Goal: Information Seeking & Learning: Learn about a topic

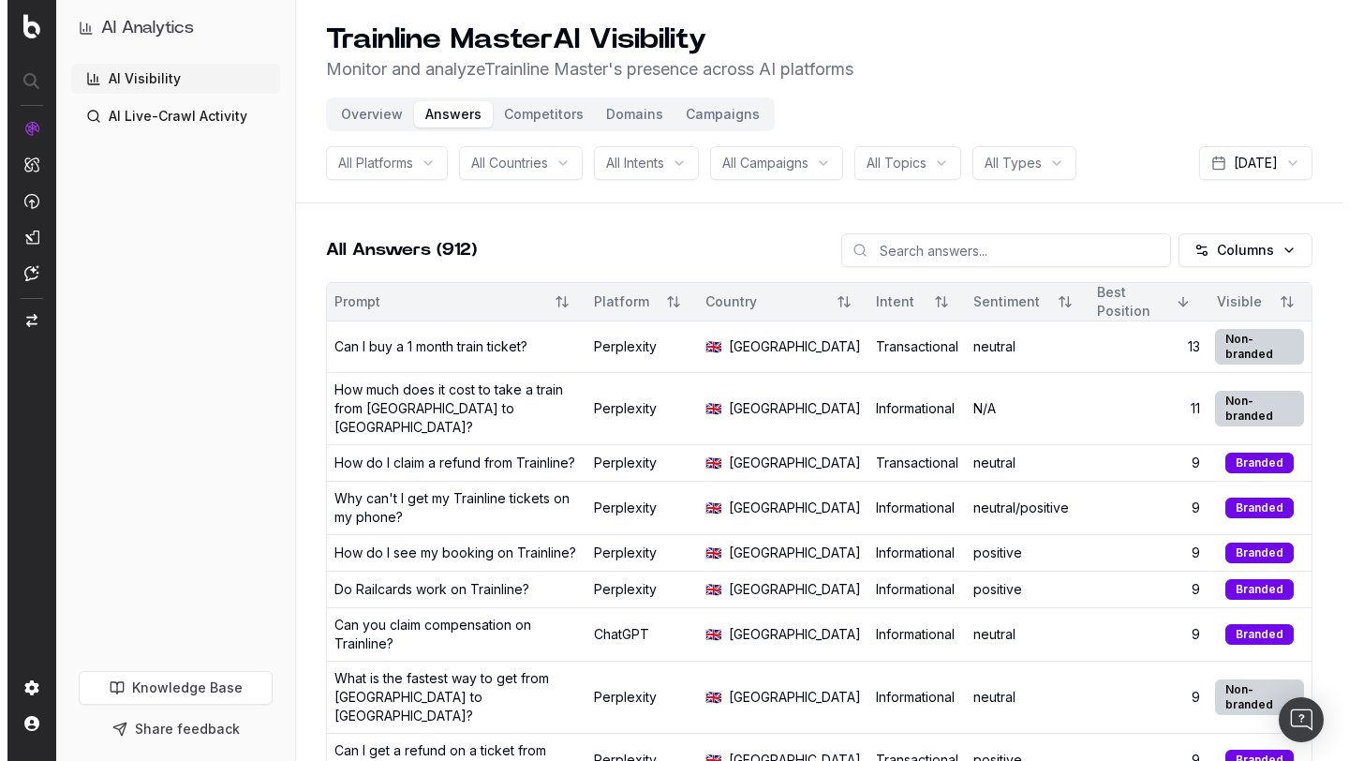
scroll to position [12, 0]
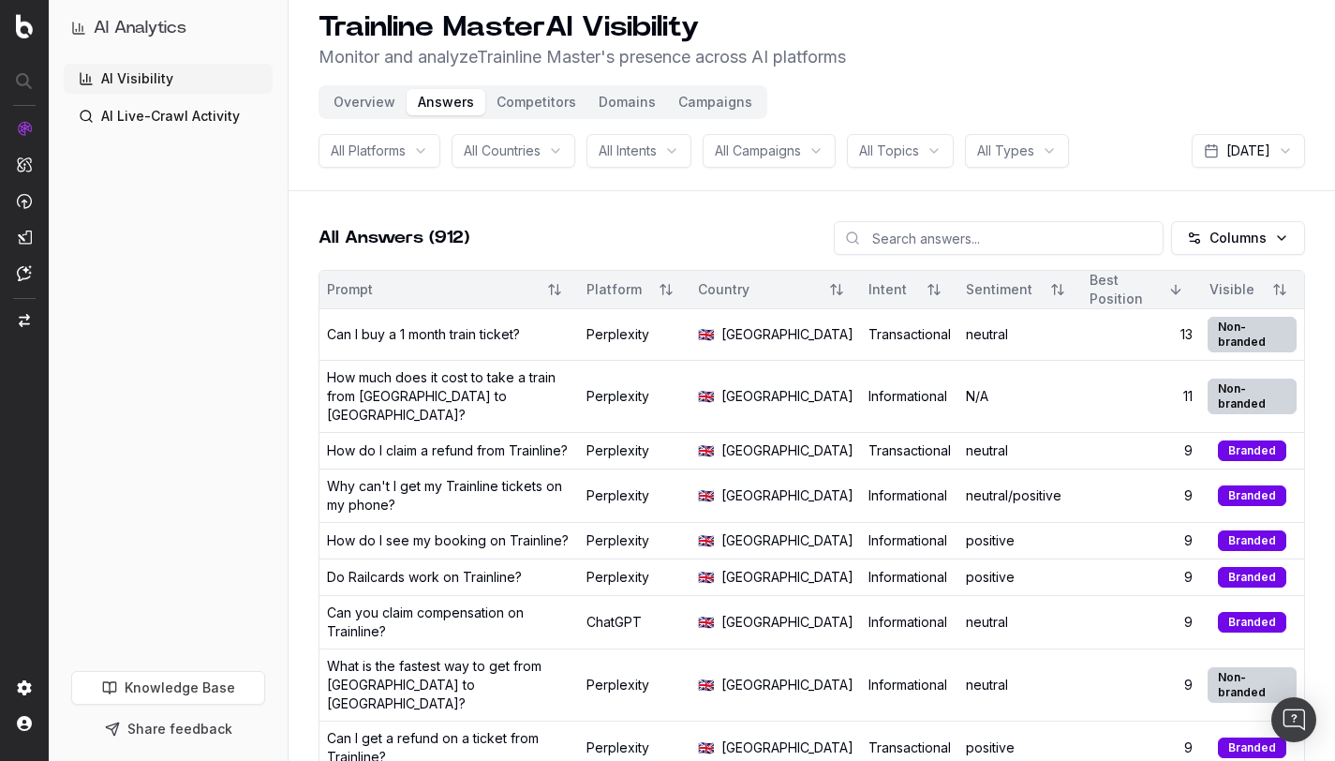
click at [523, 446] on div "How do I claim a refund from Trainline?" at bounding box center [447, 450] width 241 height 19
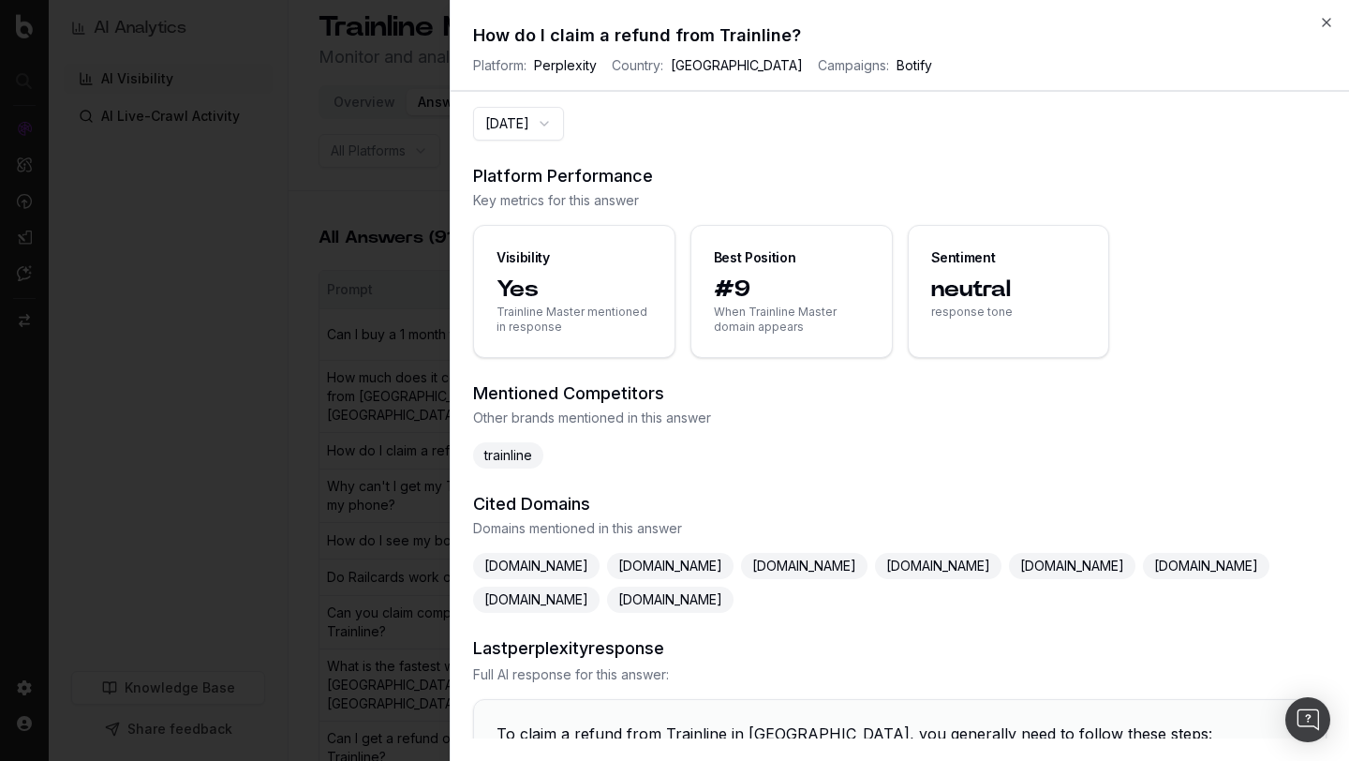
click at [544, 129] on button "[DATE]" at bounding box center [518, 124] width 91 height 34
click at [686, 154] on div "2025-10-01 Platform Performance Key metrics for this answer Visibility Yes Trai…" at bounding box center [900, 422] width 898 height 631
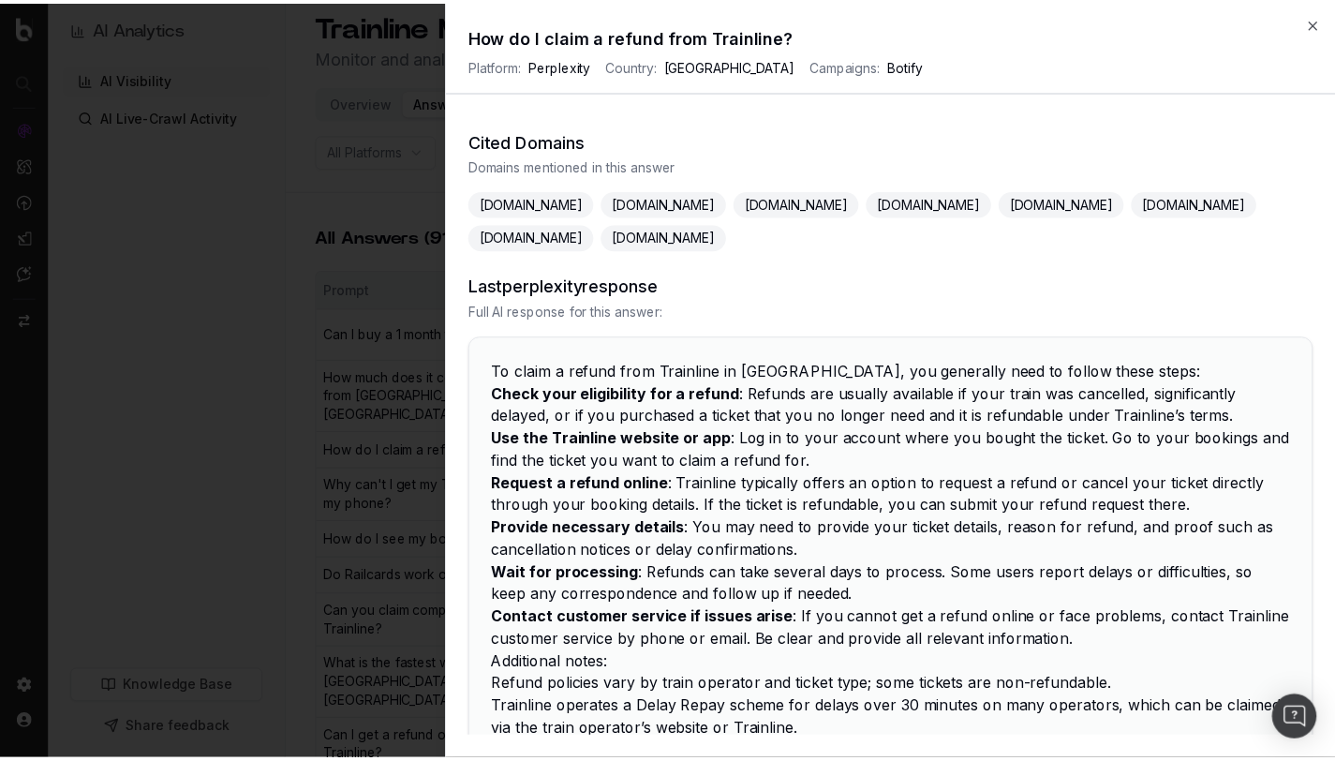
scroll to position [0, 0]
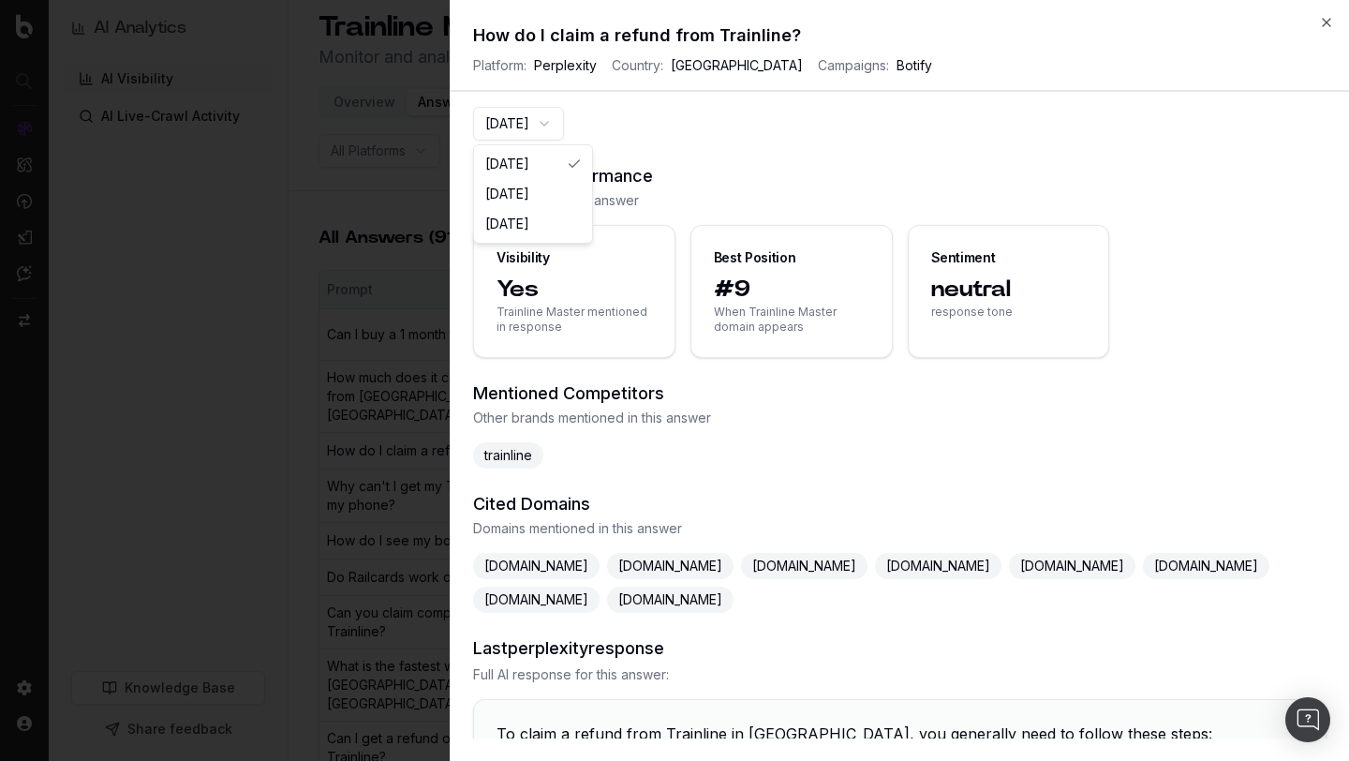
click at [564, 126] on button "2025-10-01" at bounding box center [518, 124] width 91 height 34
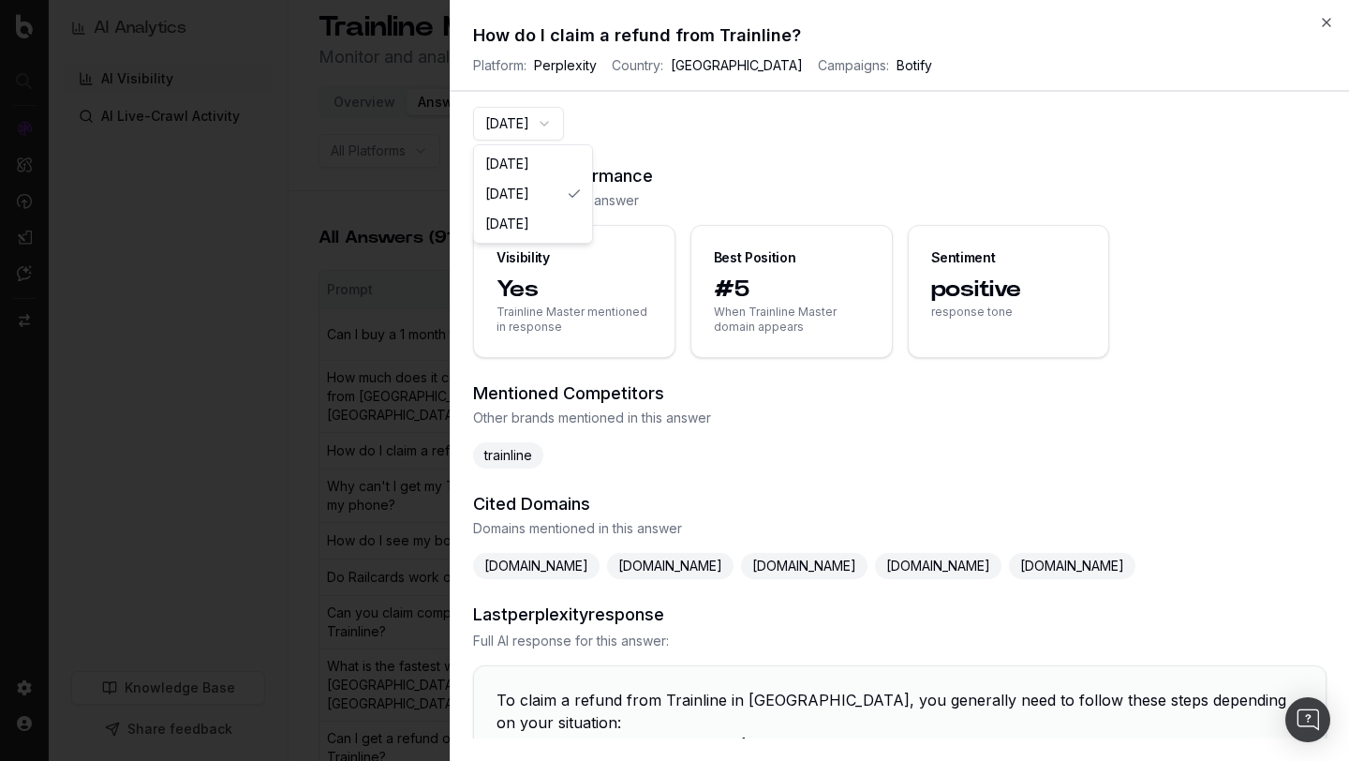
click at [558, 128] on button "2025-09-11" at bounding box center [518, 124] width 91 height 34
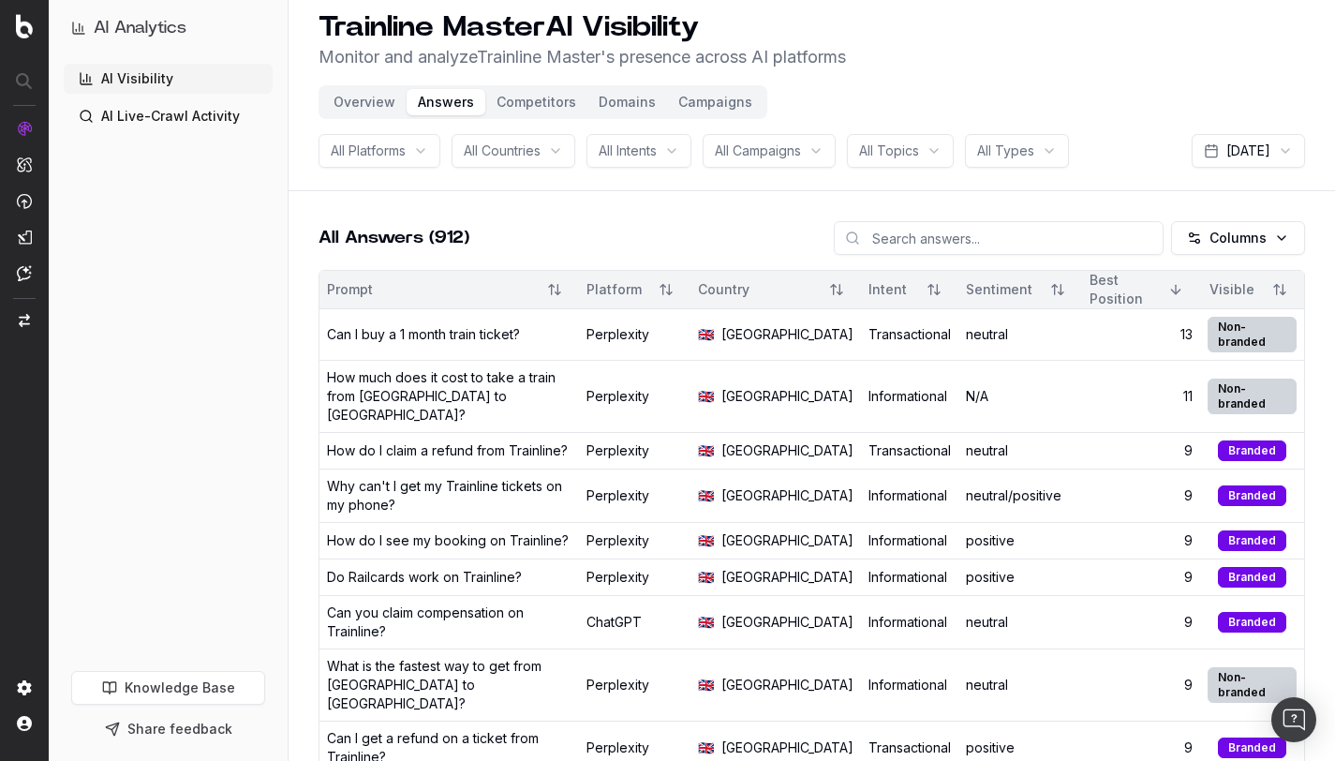
click at [417, 342] on div "Can I buy a 1 month train ticket?" at bounding box center [423, 334] width 193 height 19
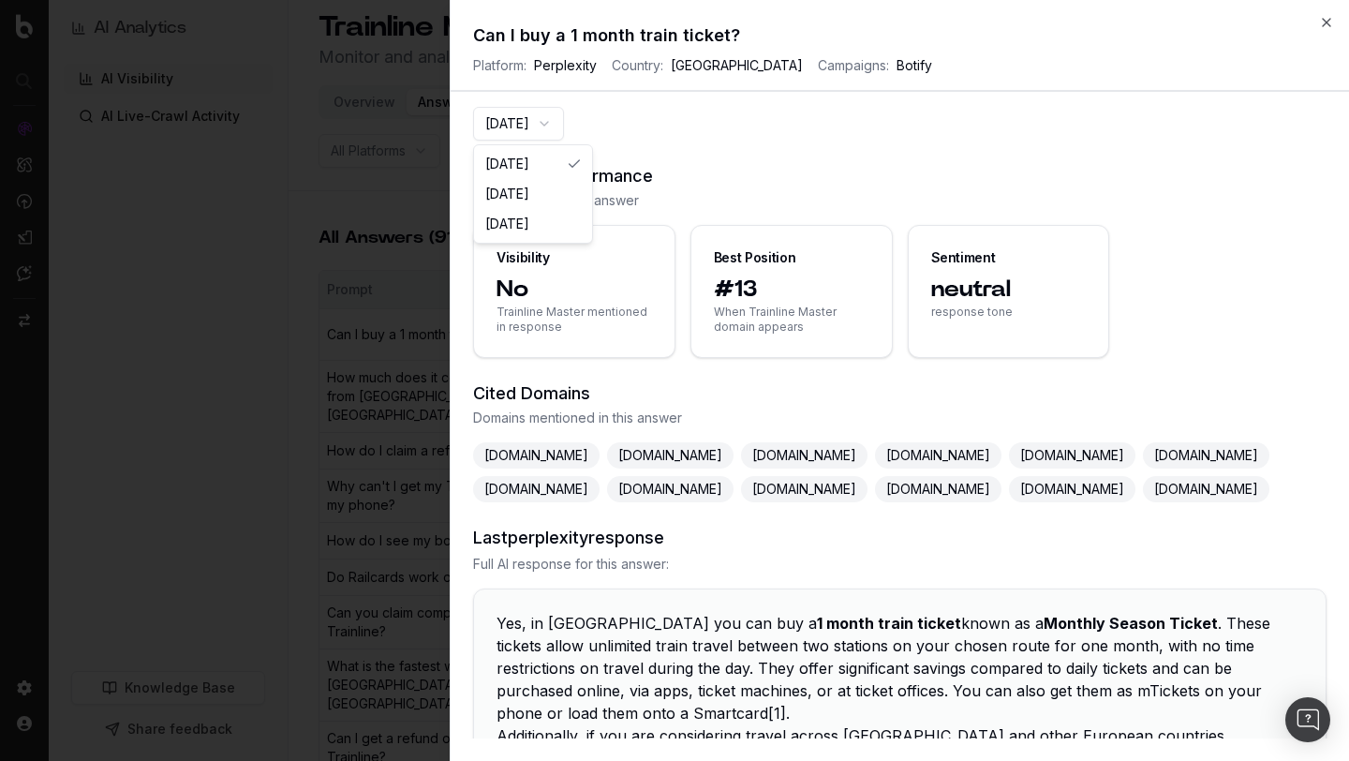
click at [511, 123] on button "2025-10-01" at bounding box center [518, 124] width 91 height 34
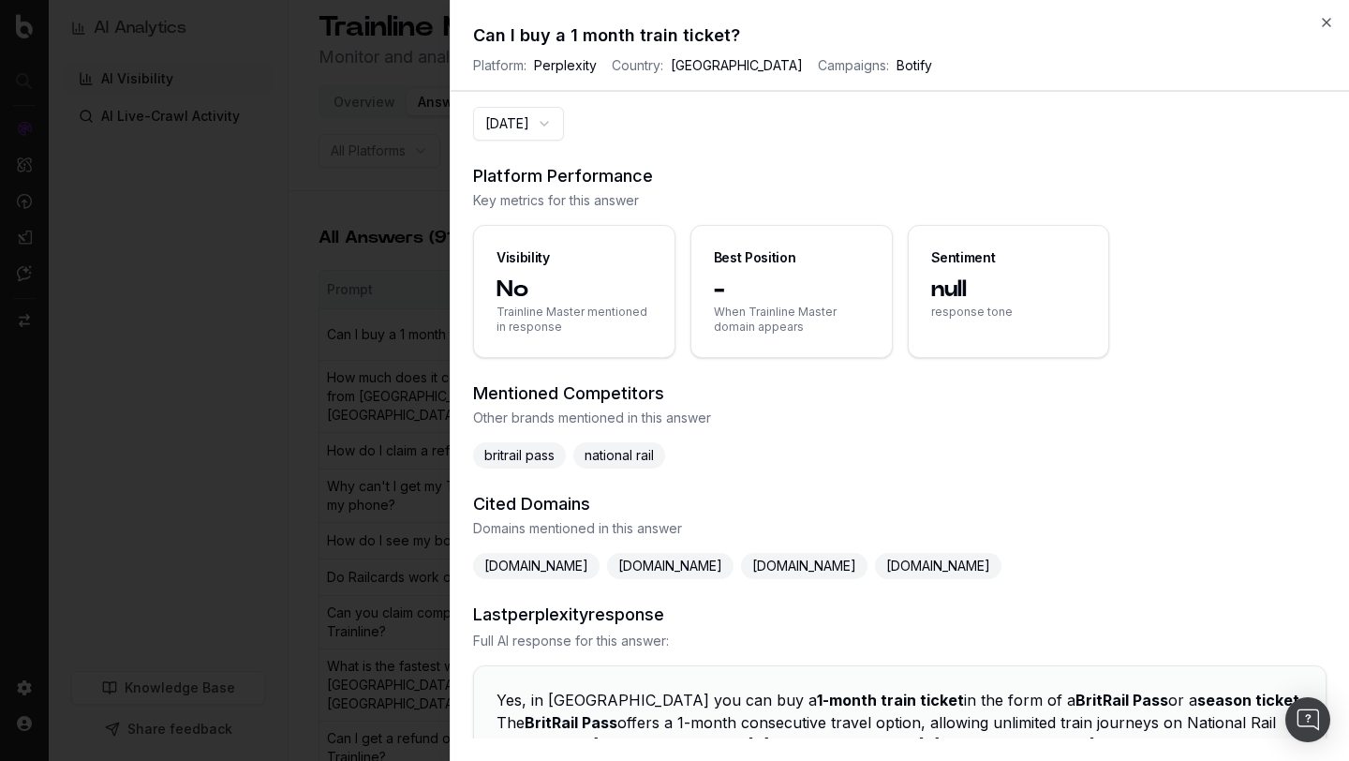
click at [564, 137] on button "2025-09-11" at bounding box center [518, 124] width 91 height 34
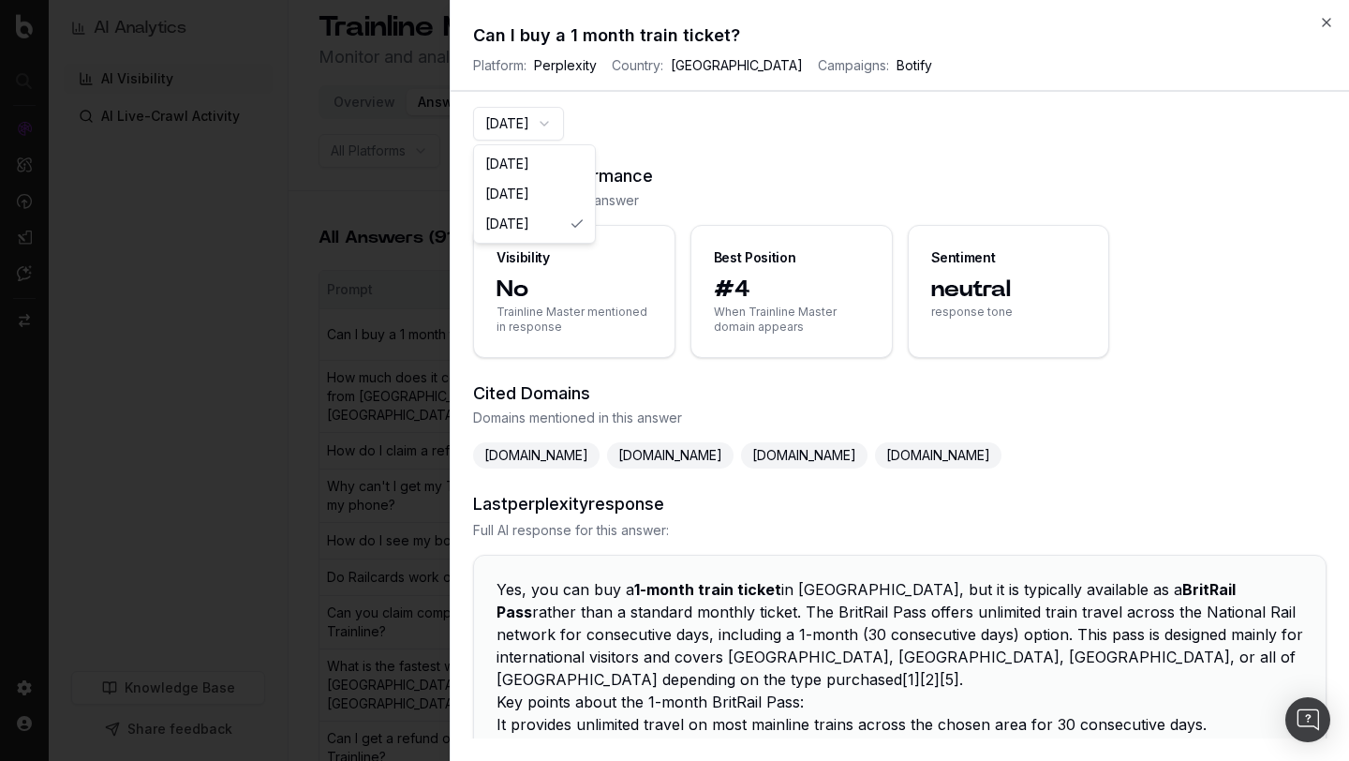
click at [564, 130] on button "2025-09-10" at bounding box center [518, 124] width 91 height 34
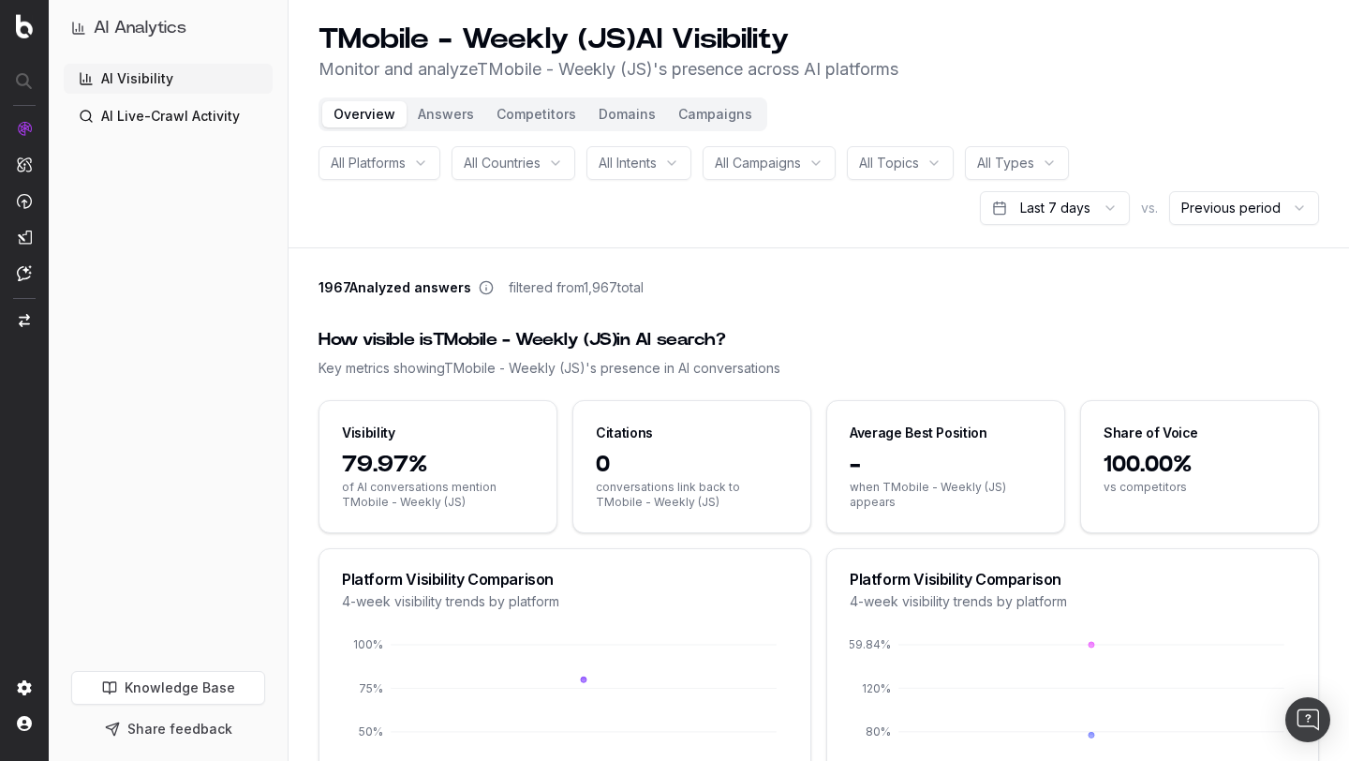
click at [511, 116] on button "Competitors" at bounding box center [536, 114] width 102 height 26
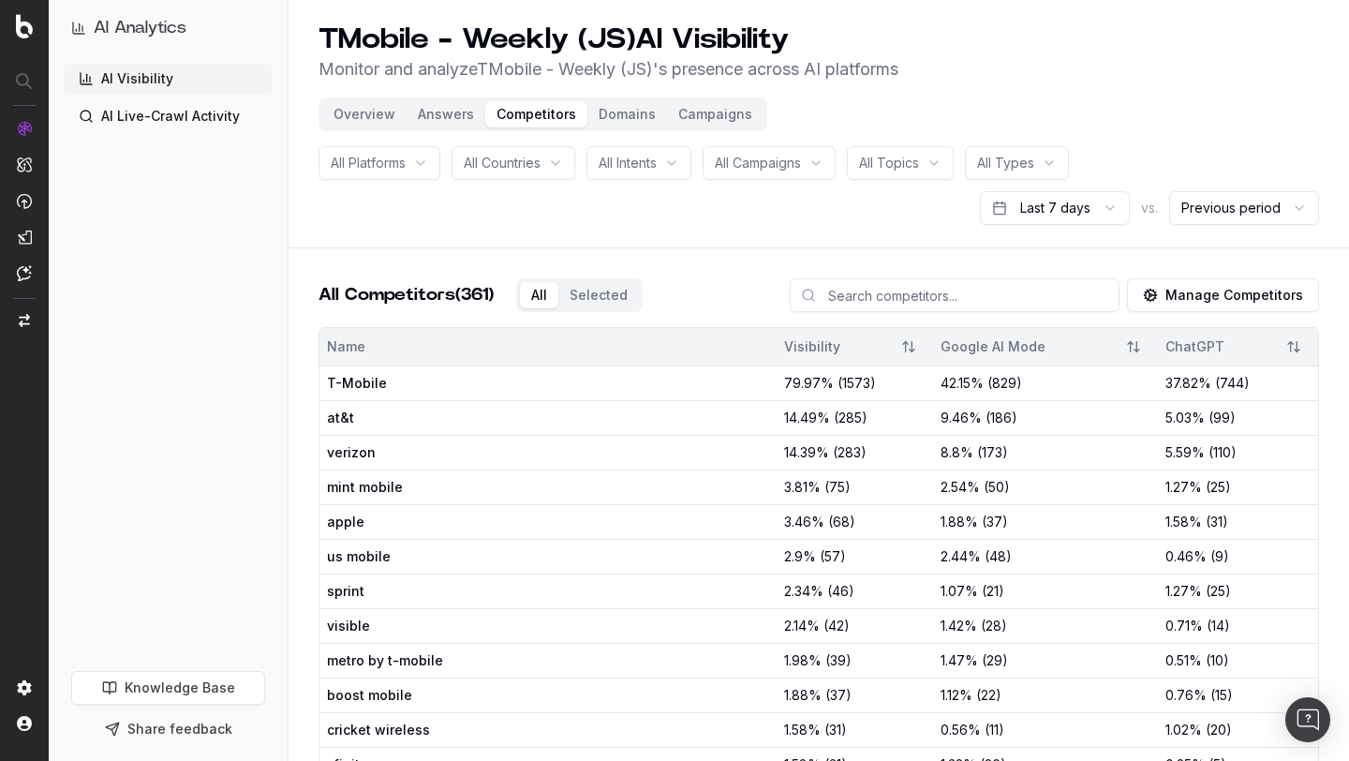
click at [445, 118] on button "Answers" at bounding box center [446, 114] width 79 height 26
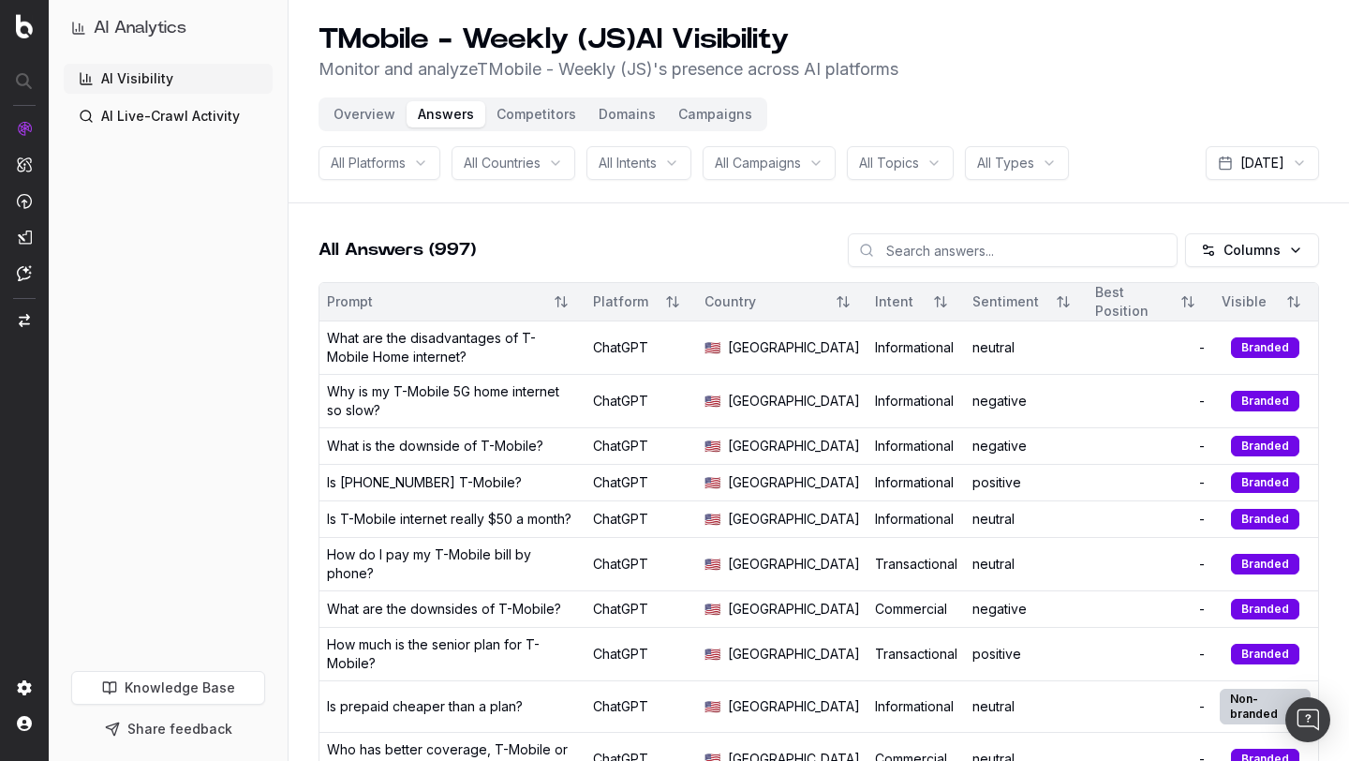
click at [618, 111] on button "Domains" at bounding box center [627, 114] width 80 height 26
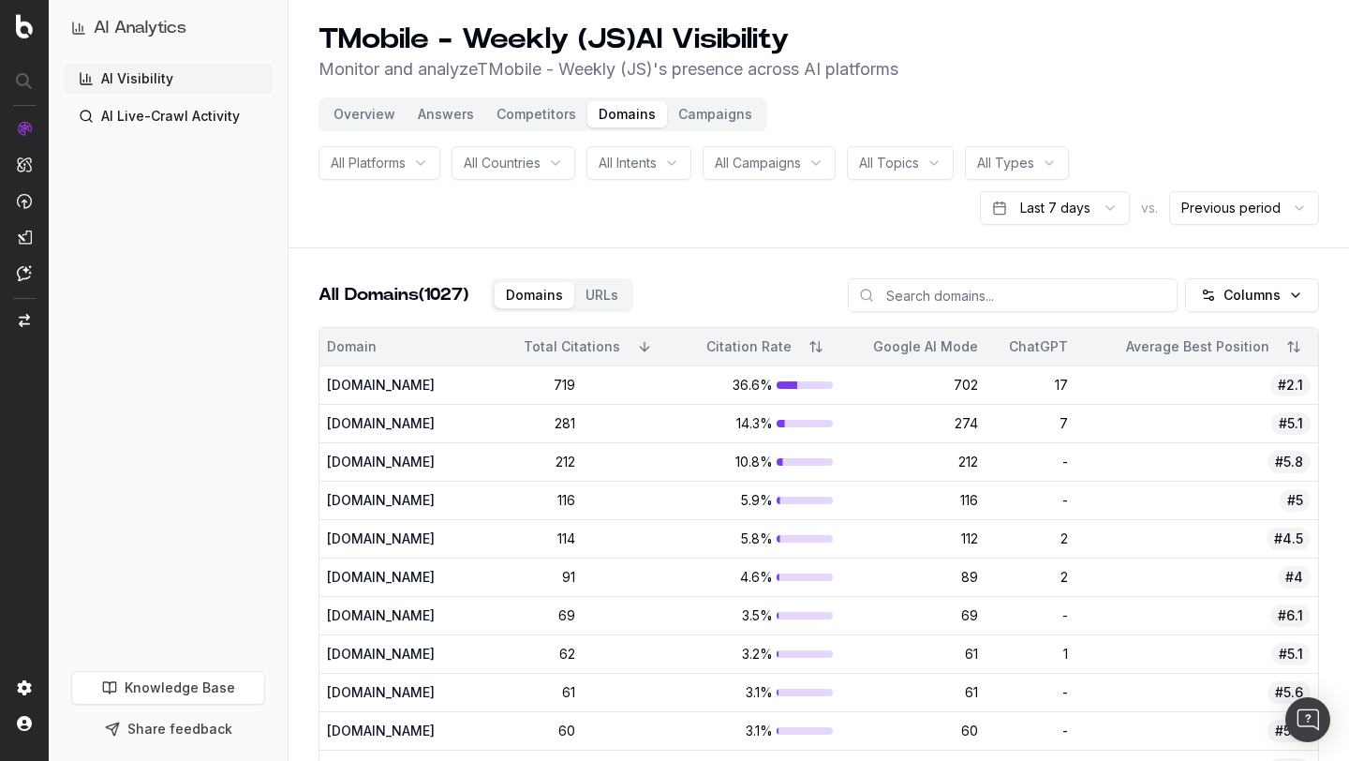
click at [387, 114] on button "Overview" at bounding box center [364, 114] width 84 height 26
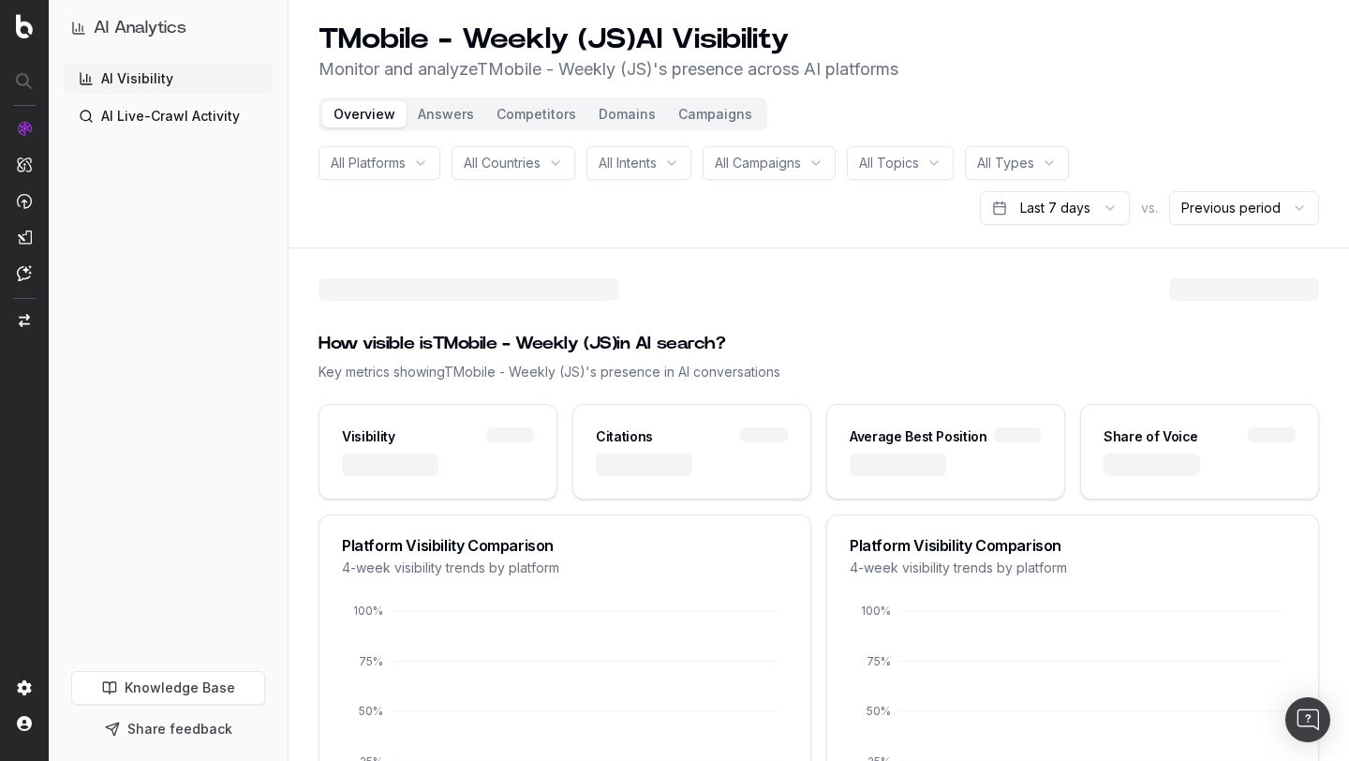
click at [527, 118] on button "Competitors" at bounding box center [536, 114] width 102 height 26
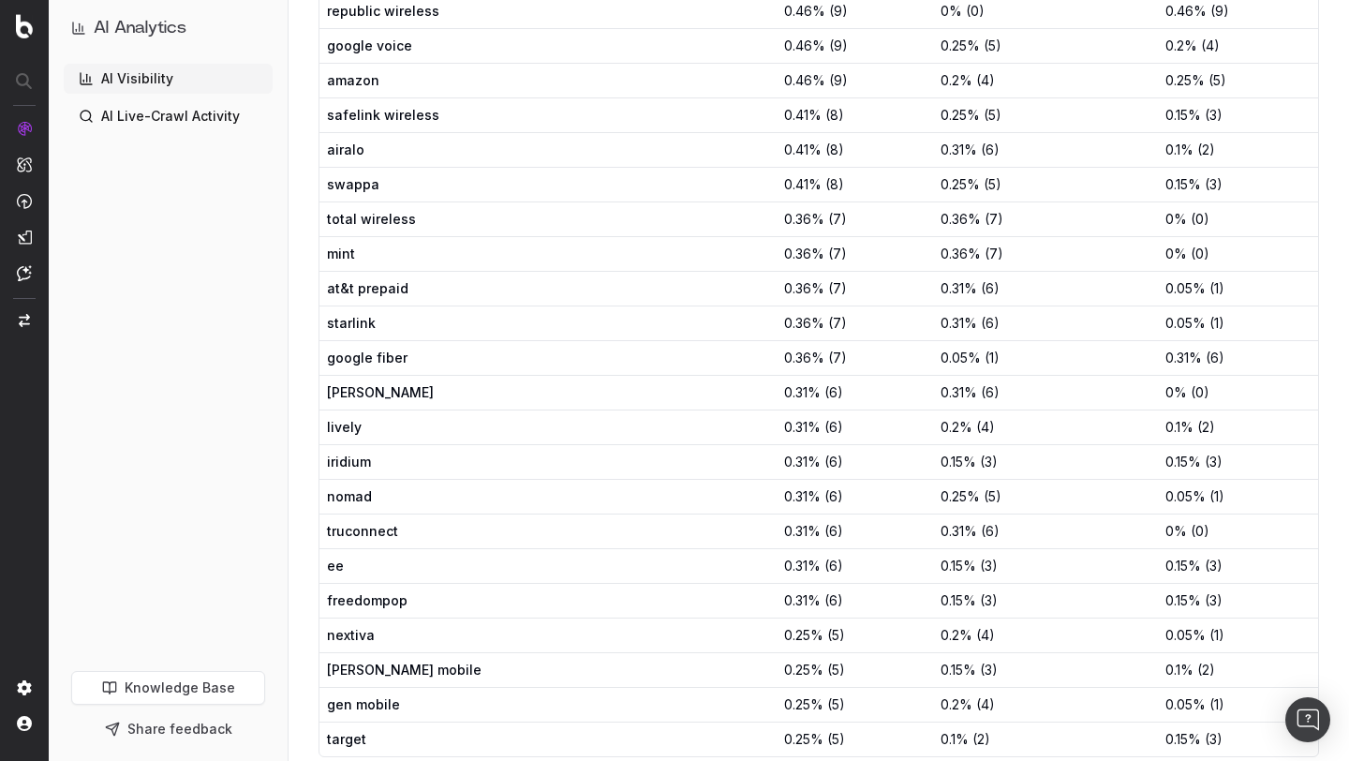
scroll to position [1428, 0]
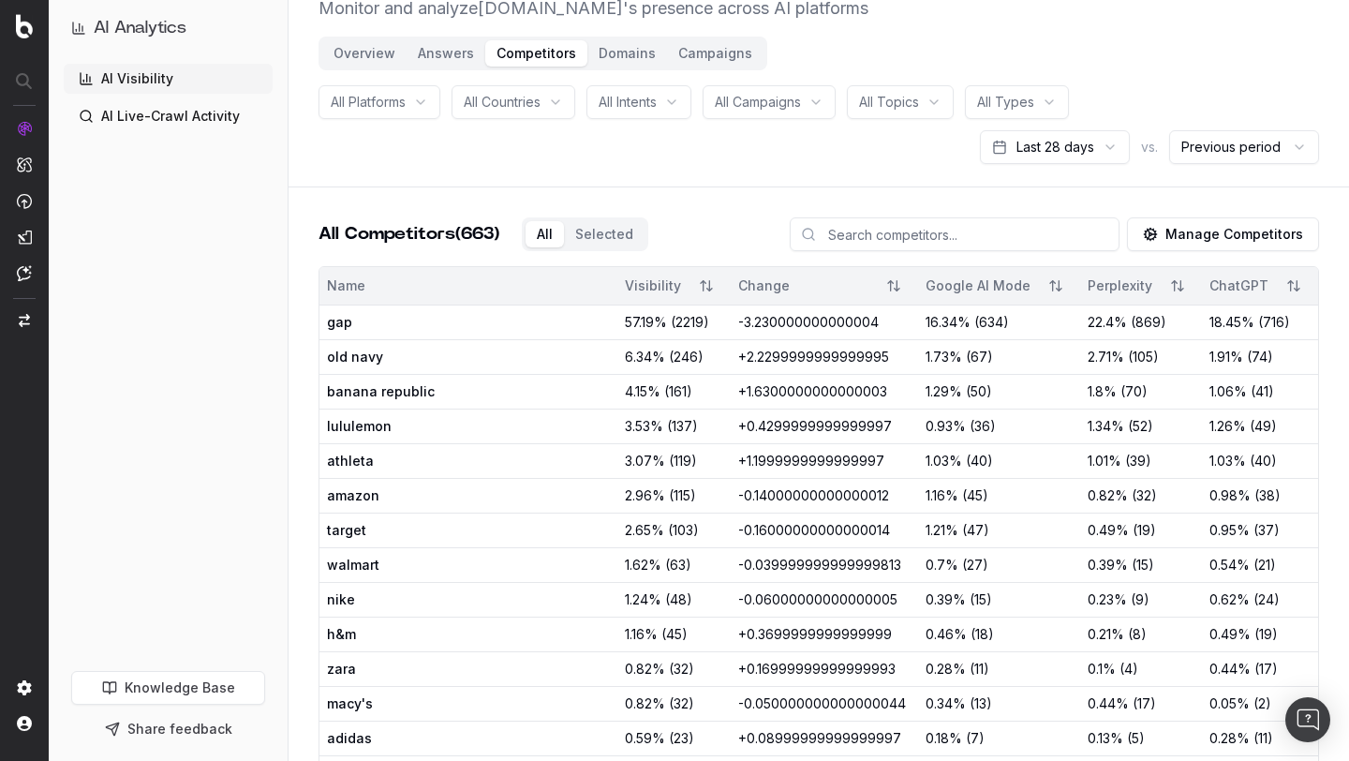
scroll to position [62, 0]
click at [566, 163] on header "[DOMAIN_NAME] AI Visibility Monitor and analyze [DOMAIN_NAME] 's presence acros…" at bounding box center [819, 62] width 1061 height 248
